Goal: Contribute content: Add original content to the website for others to see

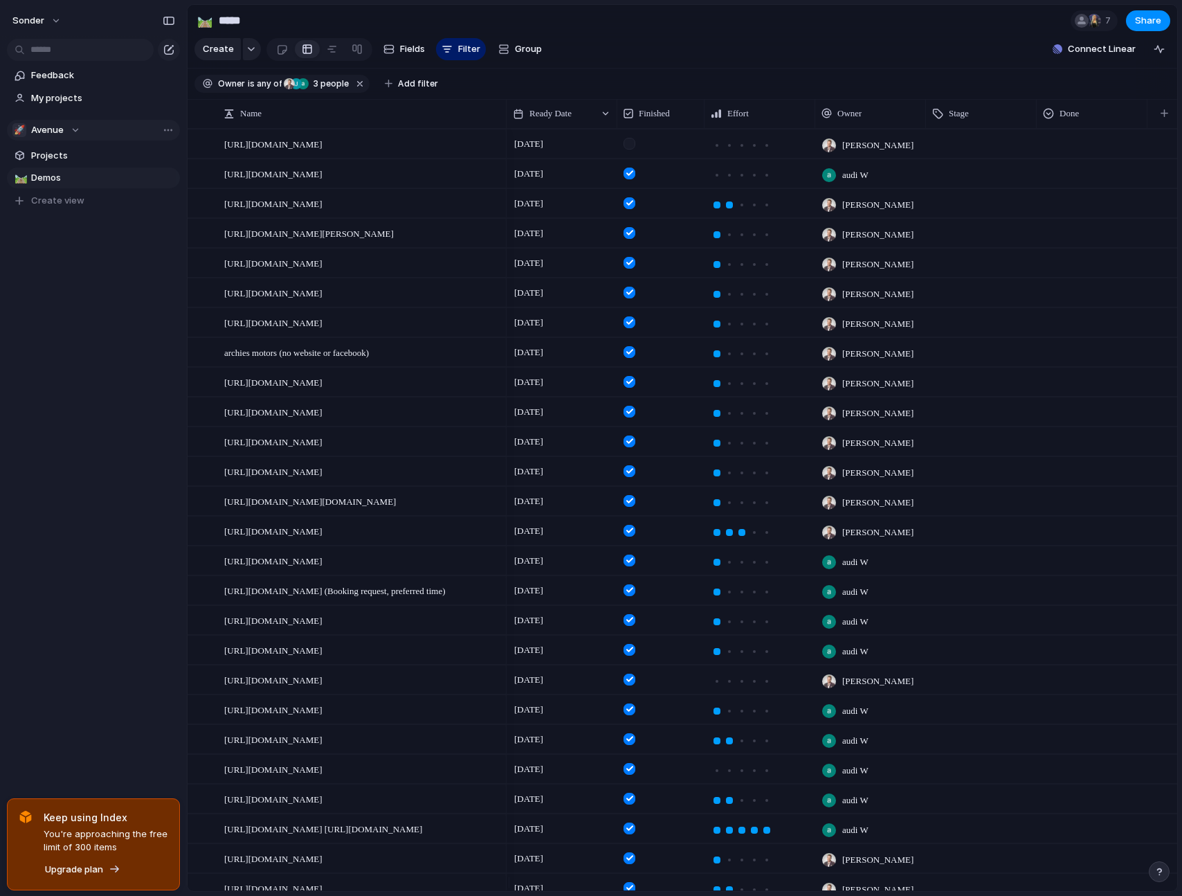
click at [70, 125] on div "🚀 Avenue" at bounding box center [46, 130] width 68 height 14
click at [64, 277] on span "[PERSON_NAME]" at bounding box center [78, 280] width 71 height 14
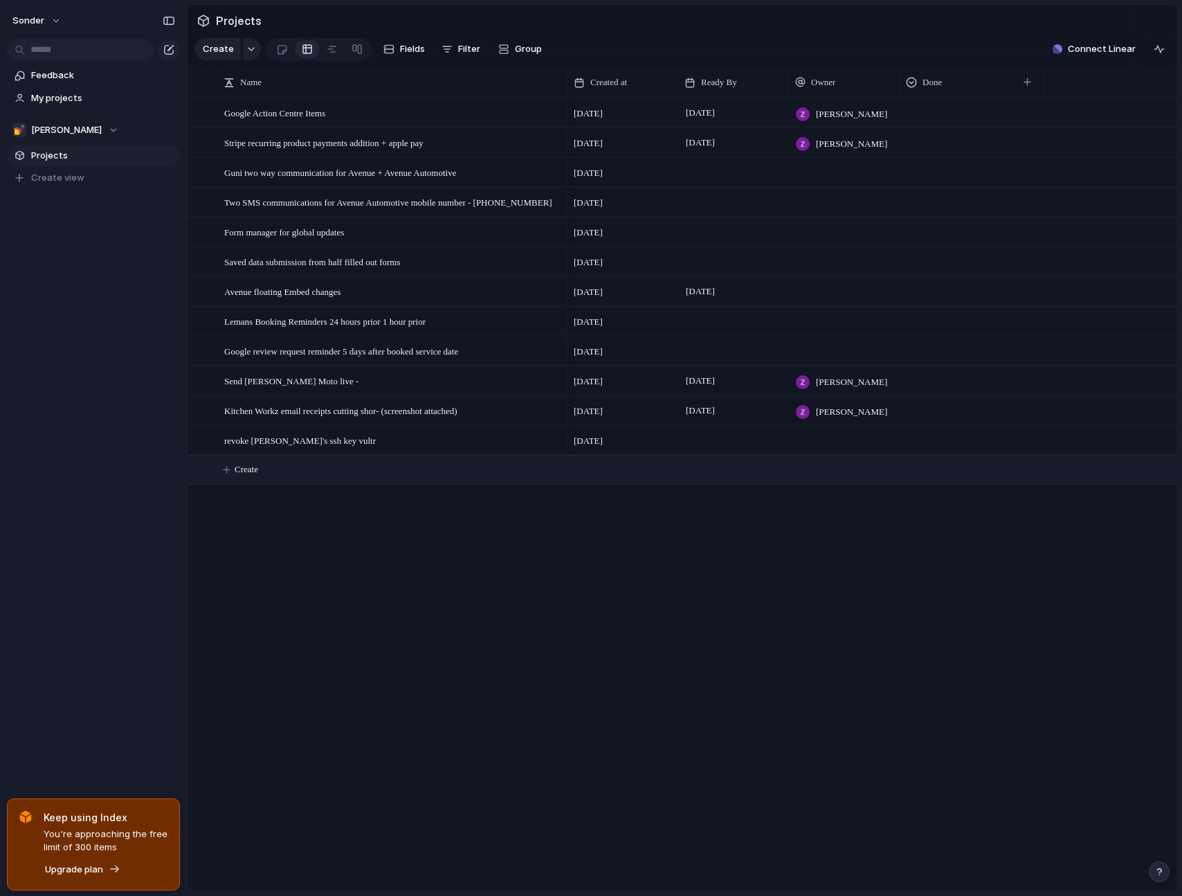
click at [251, 476] on span "Create" at bounding box center [247, 469] width 24 height 14
type textarea "**********"
click at [770, 680] on div "[DATE] [PERSON_NAME] [DATE] August [PERSON_NAME] [DATE] [DATE] [DATE] [DATE] Au…" at bounding box center [873, 494] width 610 height 793
click at [794, 34] on section "Projects" at bounding box center [683, 20] width 990 height 31
click at [898, 40] on section "Create Fields Filter Group Zoom Collapse Connect Linear" at bounding box center [683, 51] width 990 height 33
